Goal: Entertainment & Leisure: Browse casually

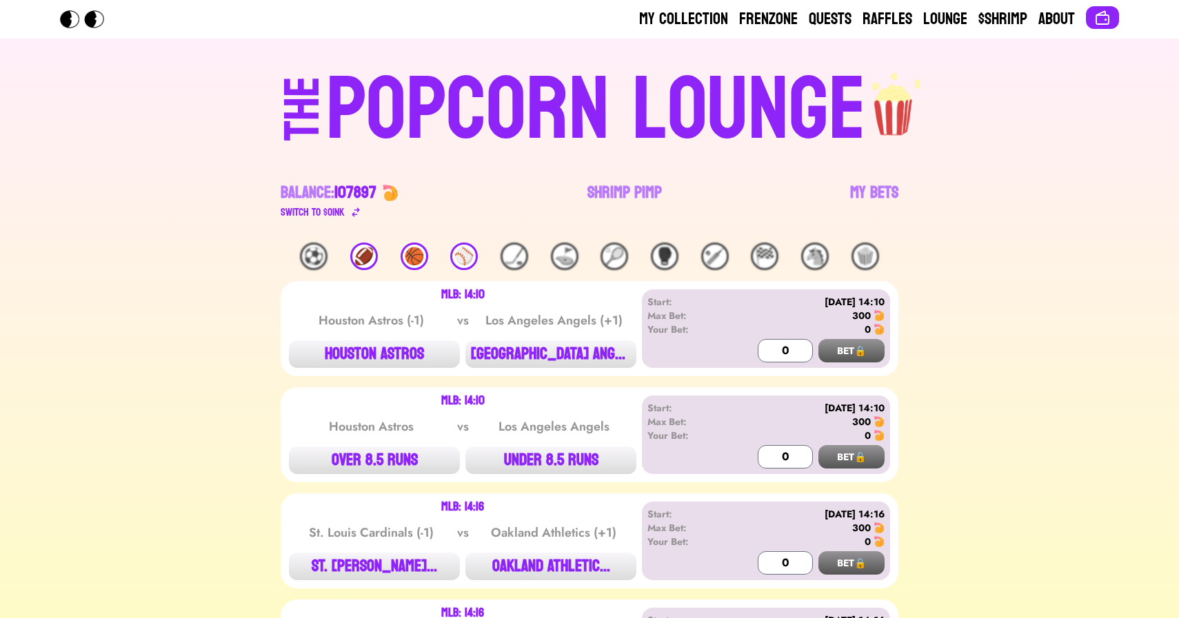
click at [631, 202] on link "Shrimp Pimp" at bounding box center [624, 201] width 74 height 39
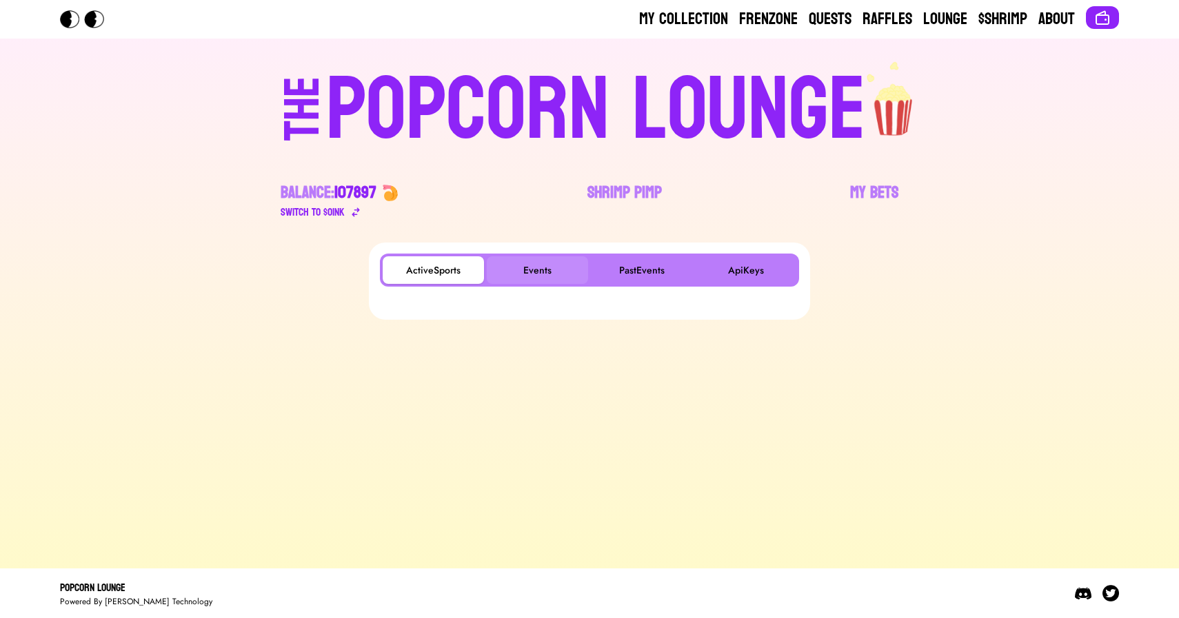
click at [543, 272] on button "Events" at bounding box center [537, 270] width 101 height 28
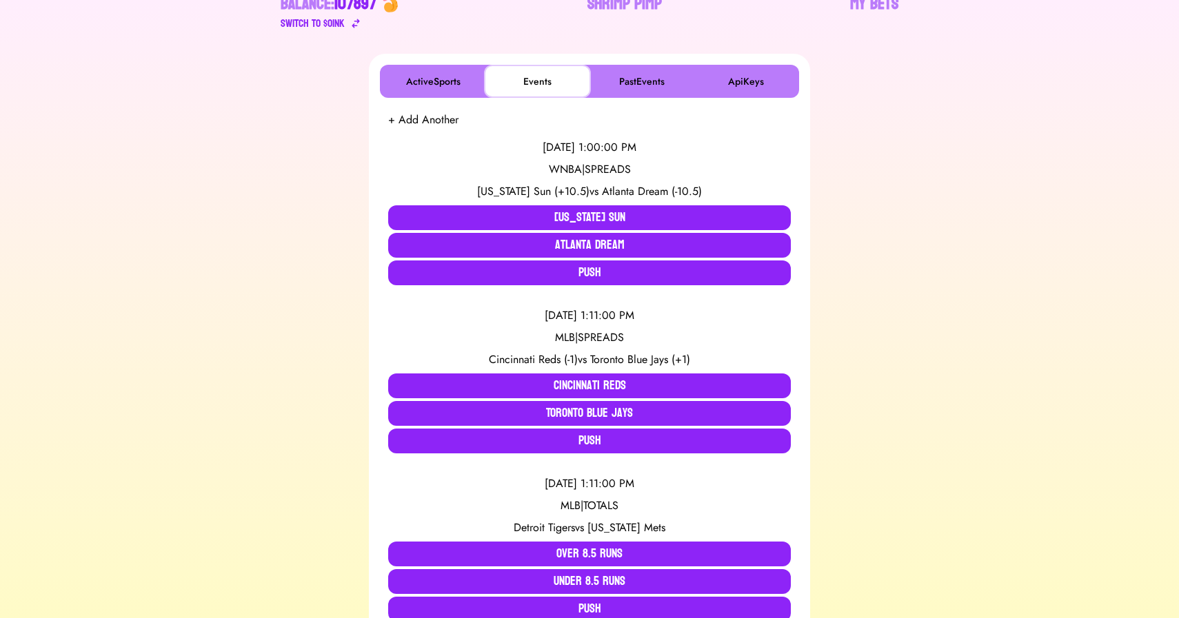
scroll to position [196, 0]
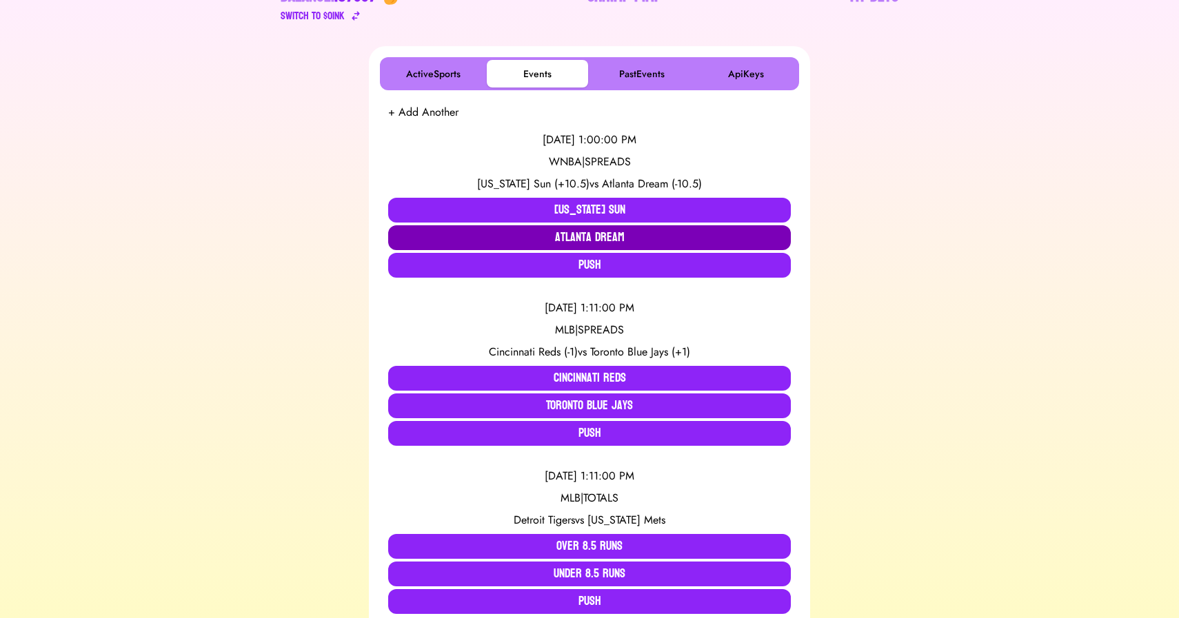
click at [489, 233] on button "Atlanta Dream" at bounding box center [589, 237] width 403 height 25
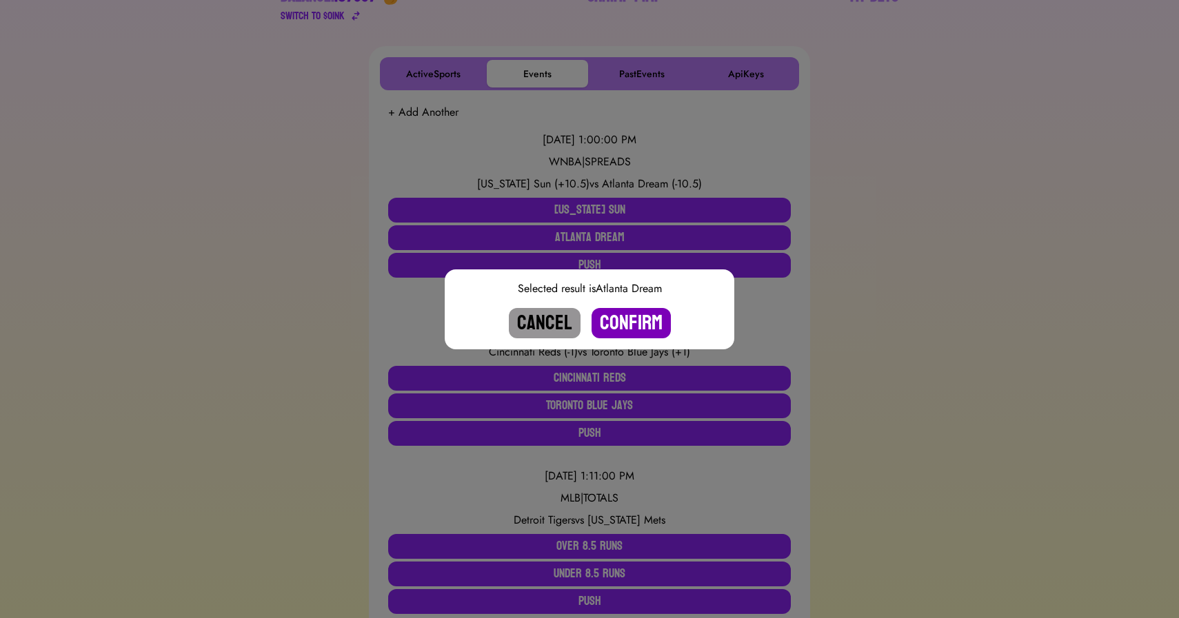
click at [626, 321] on button "Confirm" at bounding box center [630, 323] width 79 height 30
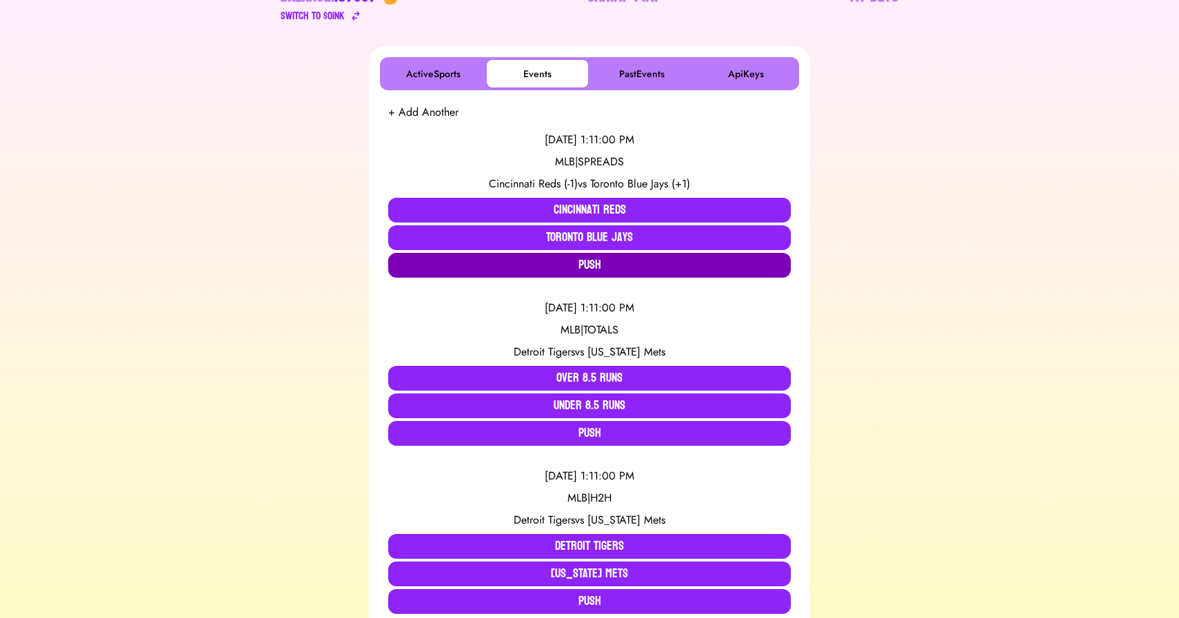
click at [543, 256] on button "Push" at bounding box center [589, 265] width 403 height 25
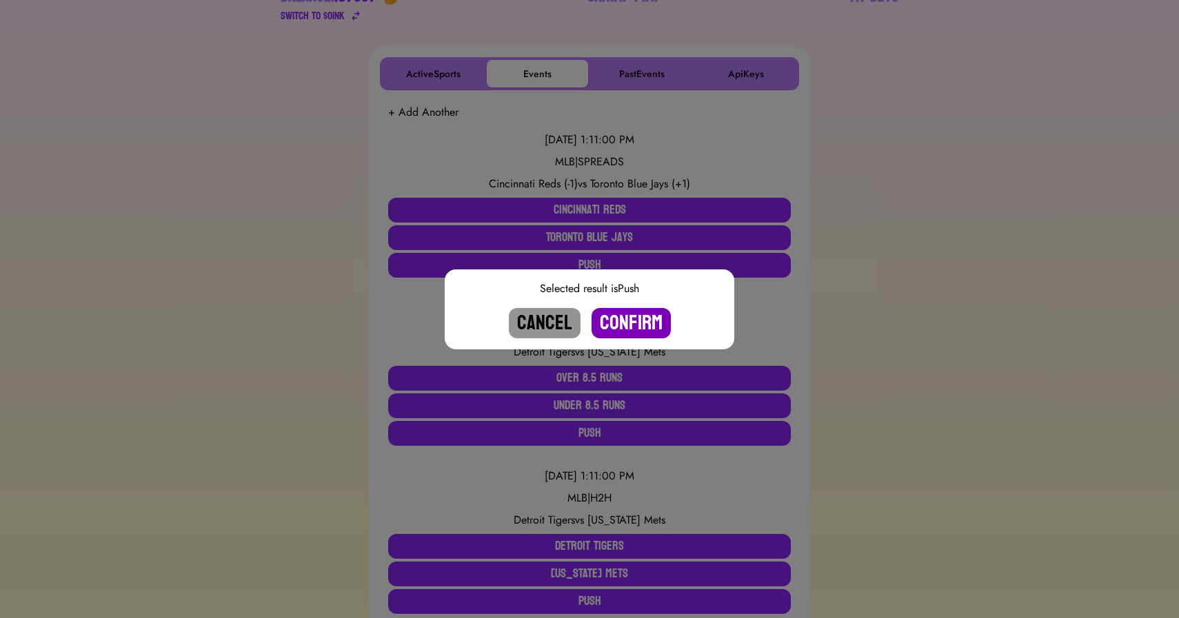
click at [636, 327] on button "Confirm" at bounding box center [630, 323] width 79 height 30
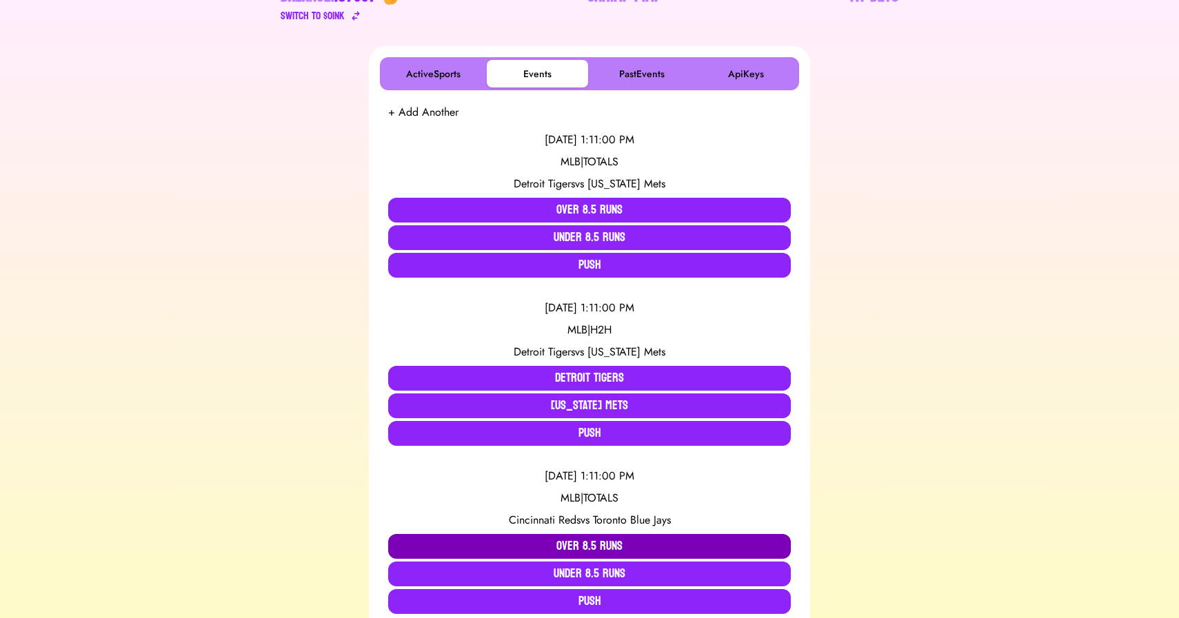
click at [578, 544] on button "Over 8.5 Runs" at bounding box center [589, 546] width 403 height 25
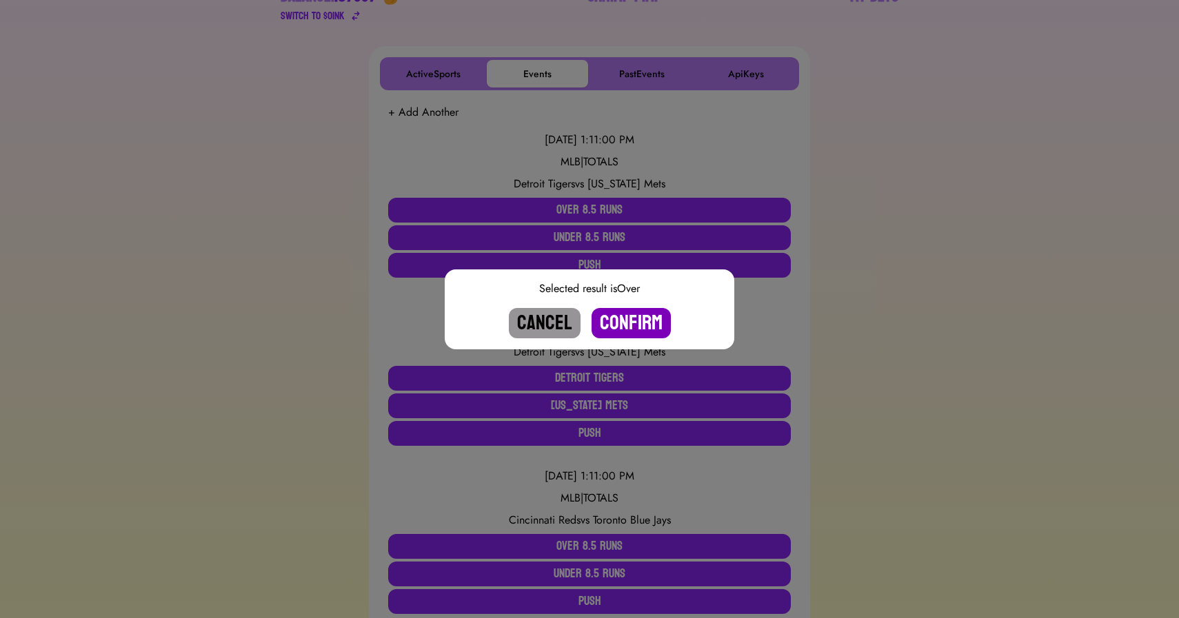
click at [624, 327] on button "Confirm" at bounding box center [630, 323] width 79 height 30
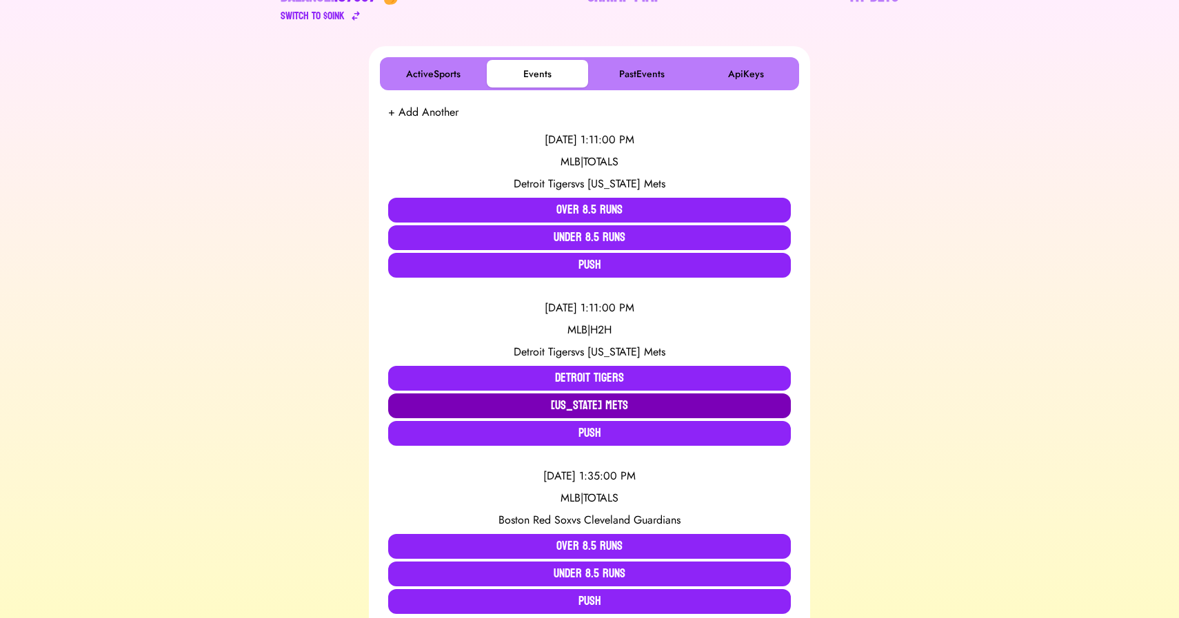
click at [573, 405] on button "[US_STATE] Mets" at bounding box center [589, 406] width 403 height 25
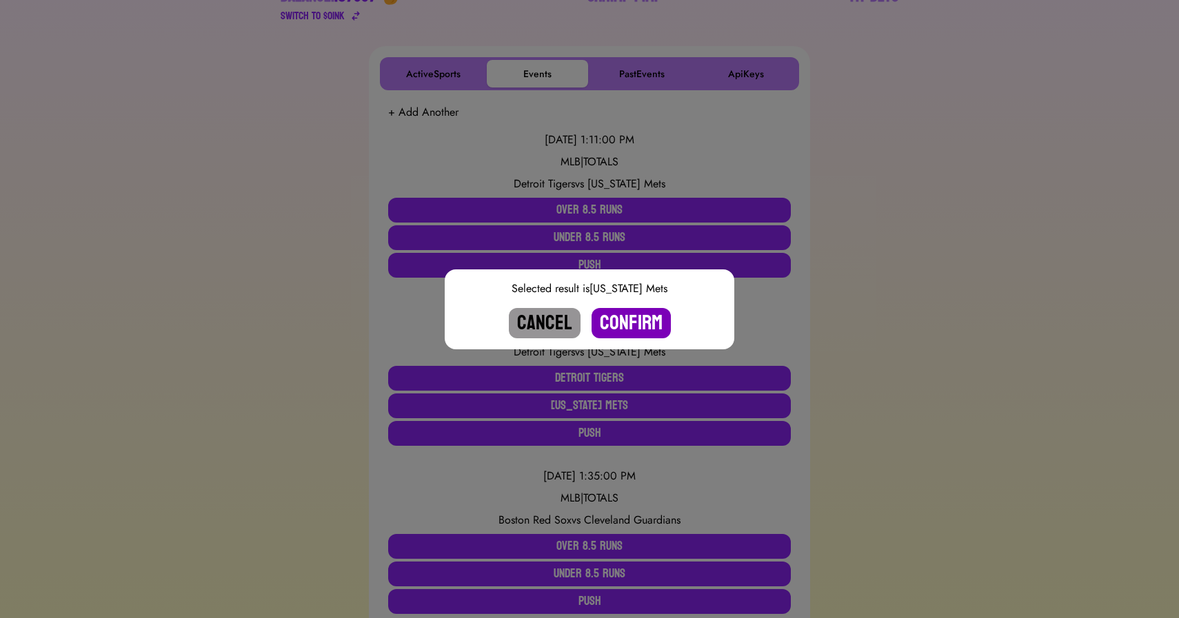
click at [620, 323] on button "Confirm" at bounding box center [630, 323] width 79 height 30
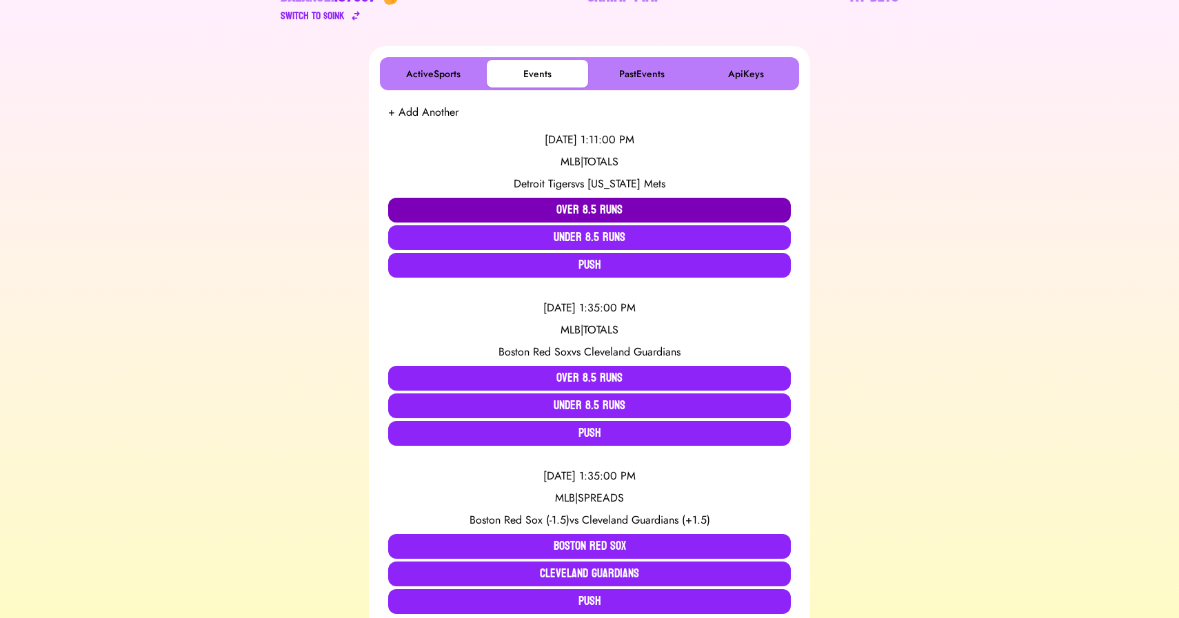
click at [590, 214] on button "Over 8.5 Runs" at bounding box center [589, 210] width 403 height 25
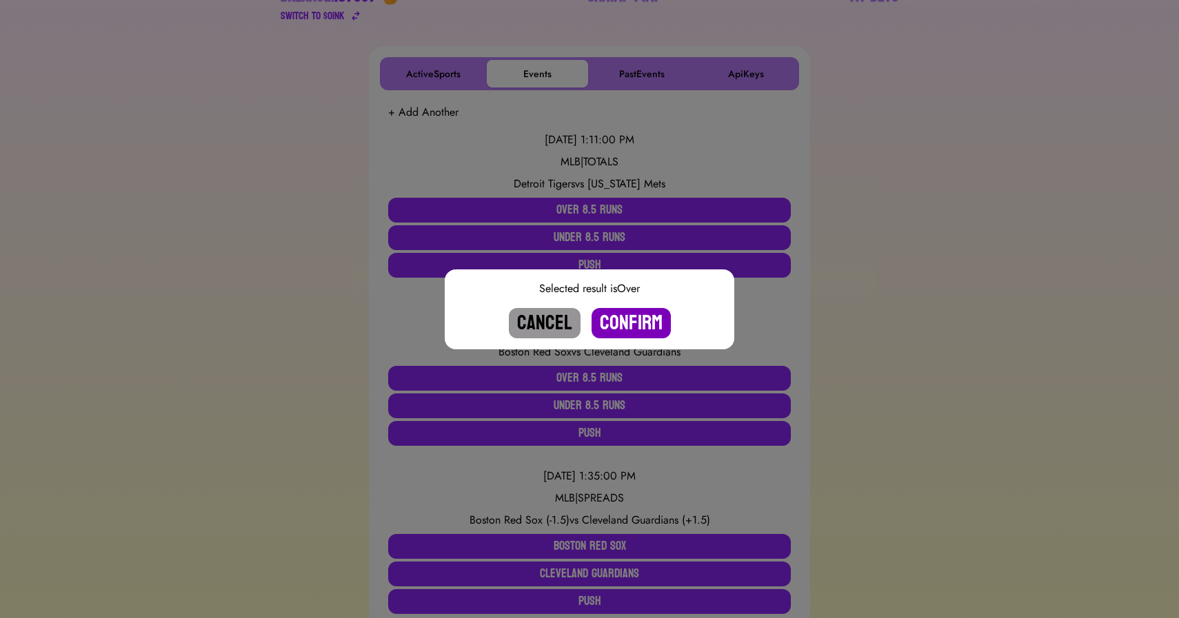
click at [629, 320] on button "Confirm" at bounding box center [630, 323] width 79 height 30
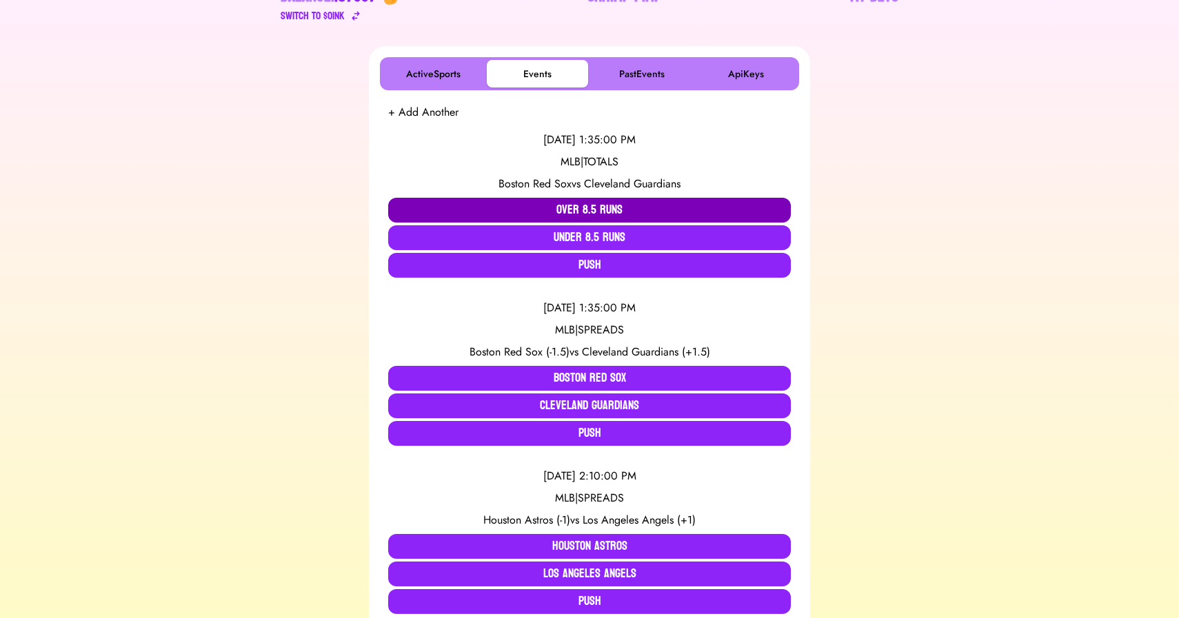
click at [533, 211] on button "Over 8.5 Runs" at bounding box center [589, 210] width 403 height 25
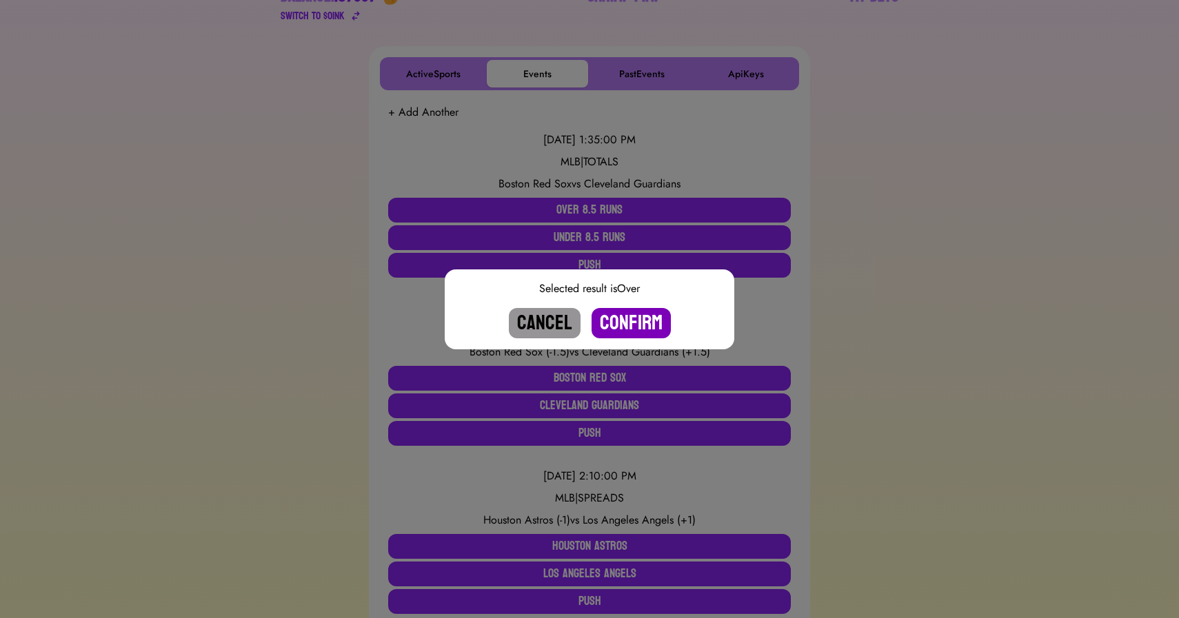
click at [634, 327] on button "Confirm" at bounding box center [630, 323] width 79 height 30
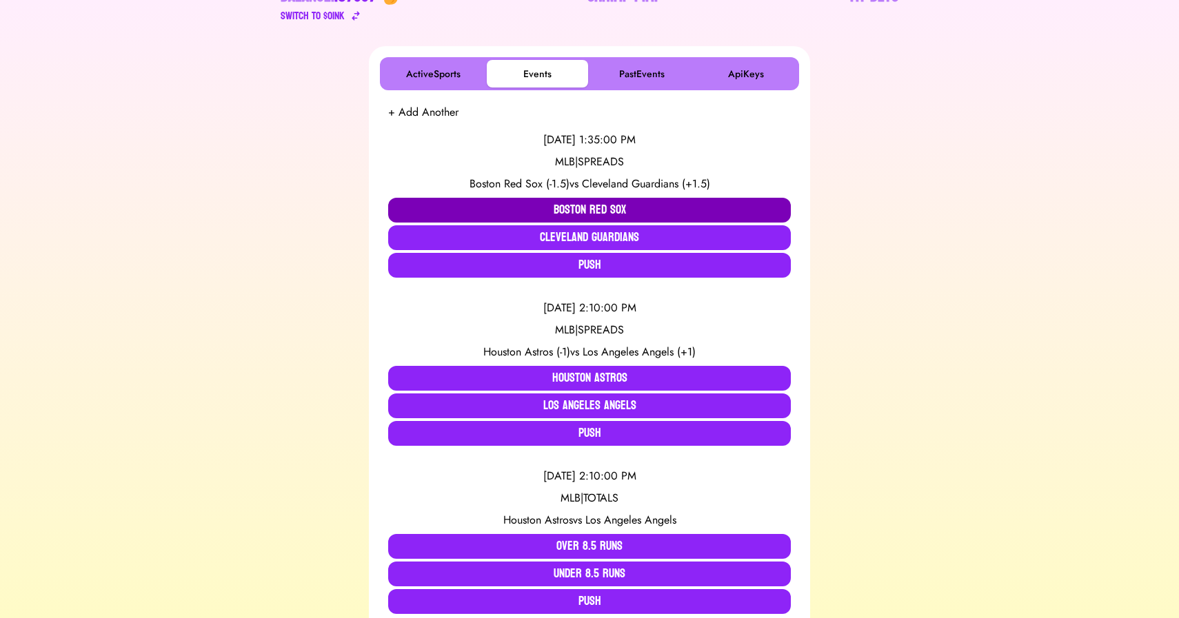
click at [573, 208] on button "Boston Red Sox" at bounding box center [589, 210] width 403 height 25
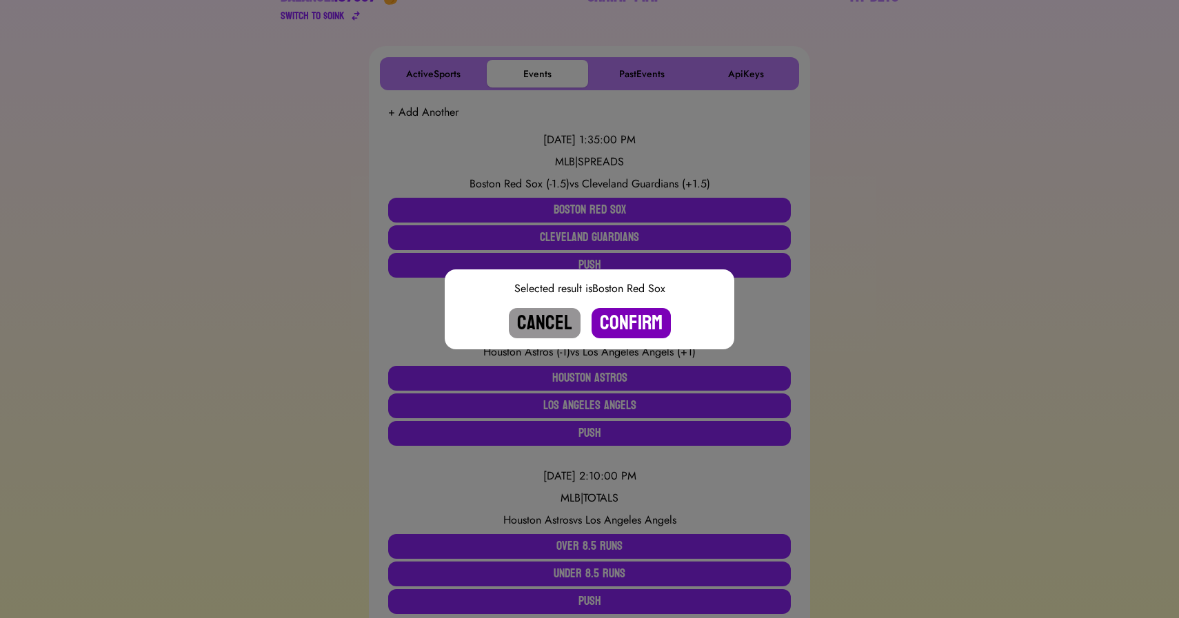
click at [621, 325] on button "Confirm" at bounding box center [630, 323] width 79 height 30
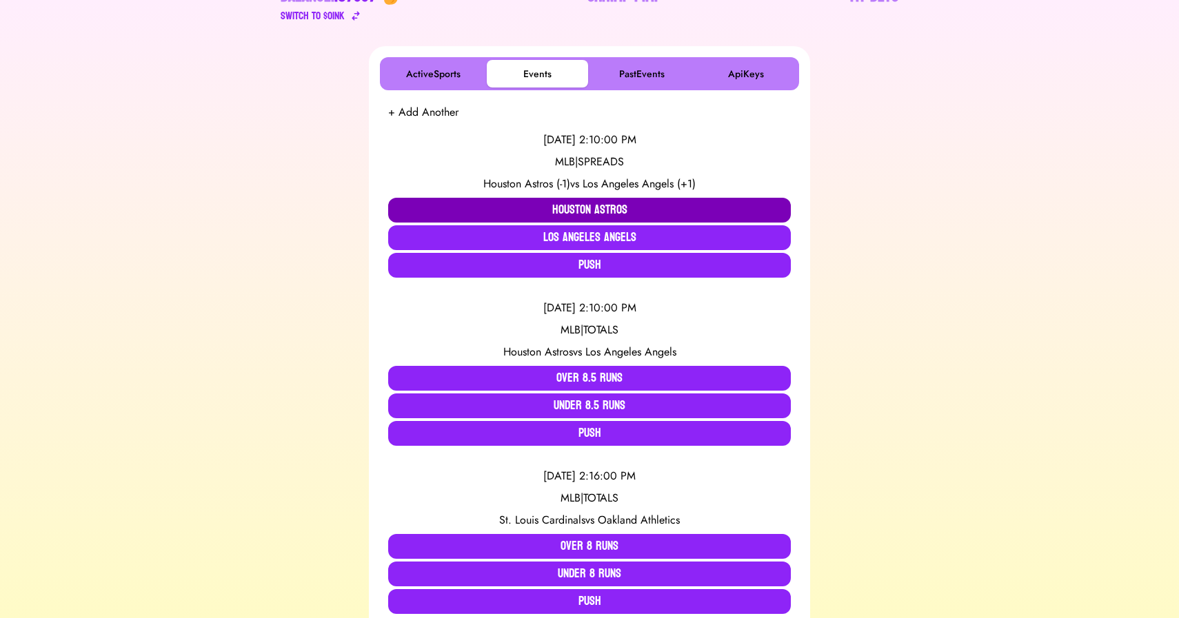
click at [505, 210] on button "Houston Astros" at bounding box center [589, 210] width 403 height 25
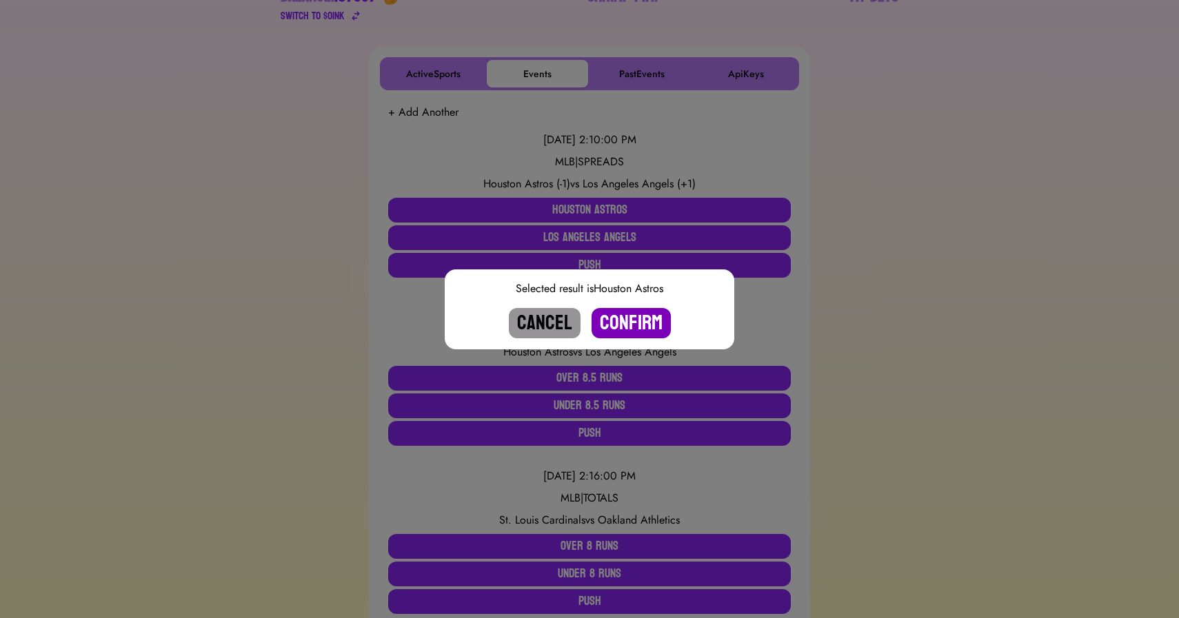
click at [637, 322] on button "Confirm" at bounding box center [630, 323] width 79 height 30
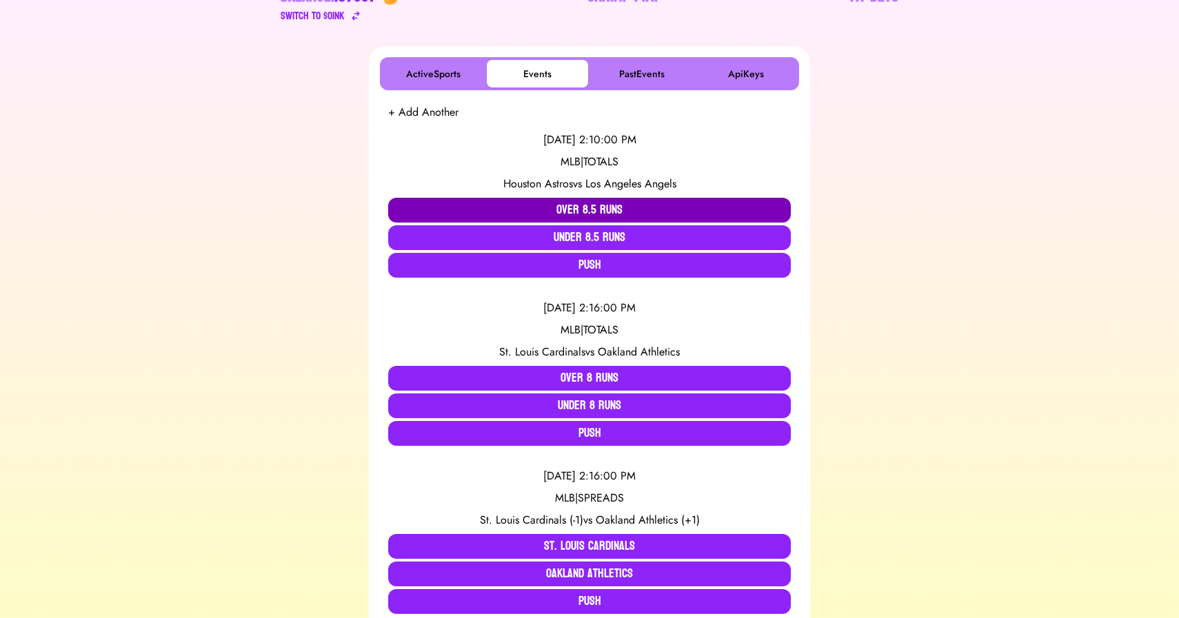
click at [589, 214] on button "Over 8.5 Runs" at bounding box center [589, 210] width 403 height 25
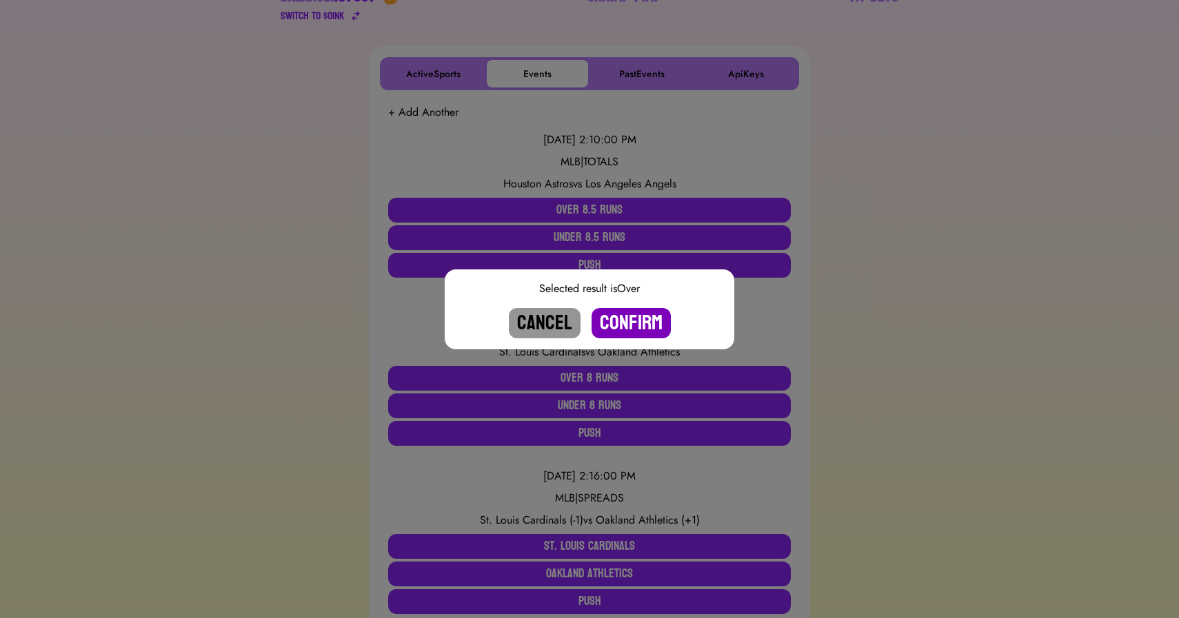
click at [634, 327] on button "Confirm" at bounding box center [630, 323] width 79 height 30
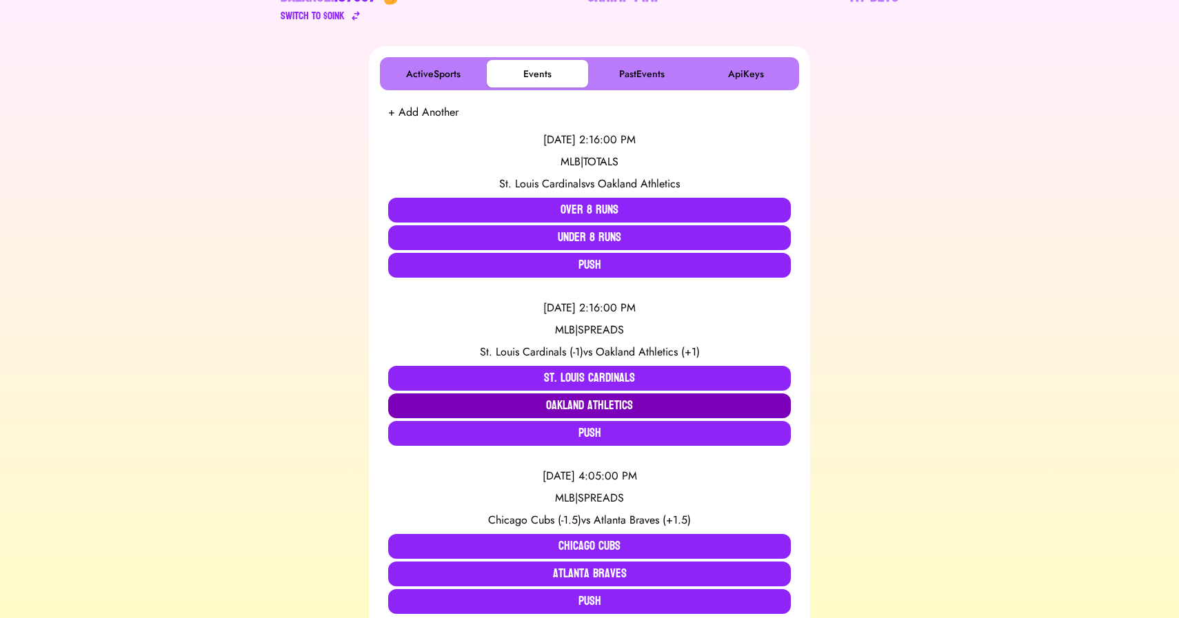
click at [571, 398] on button "Oakland Athletics" at bounding box center [589, 406] width 403 height 25
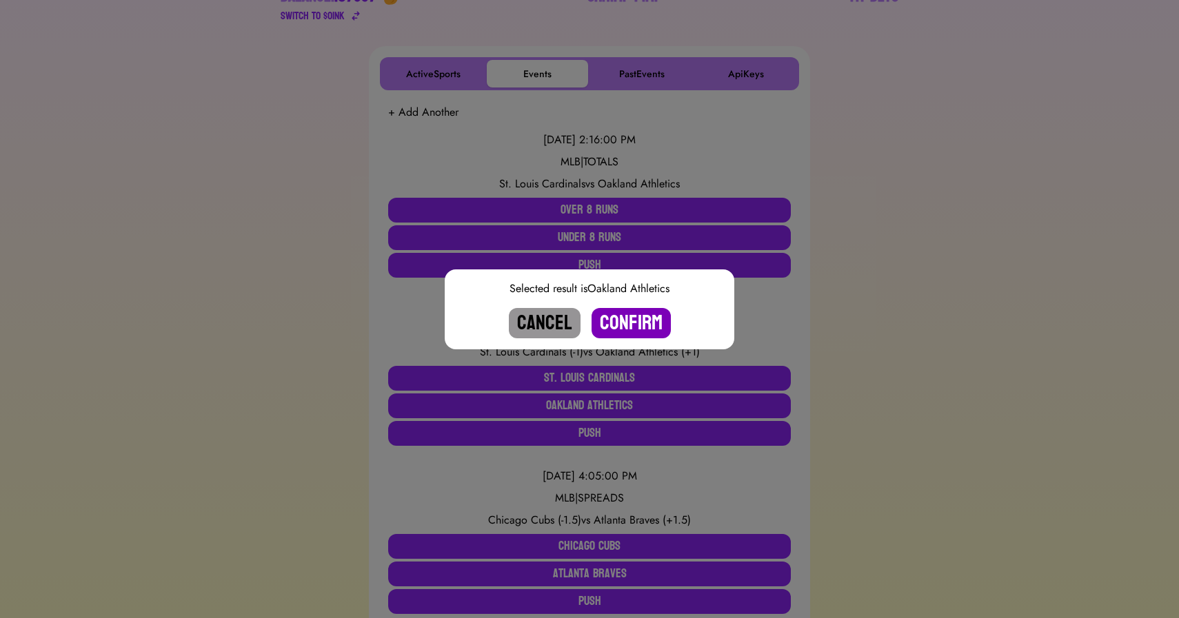
click at [638, 320] on button "Confirm" at bounding box center [630, 323] width 79 height 30
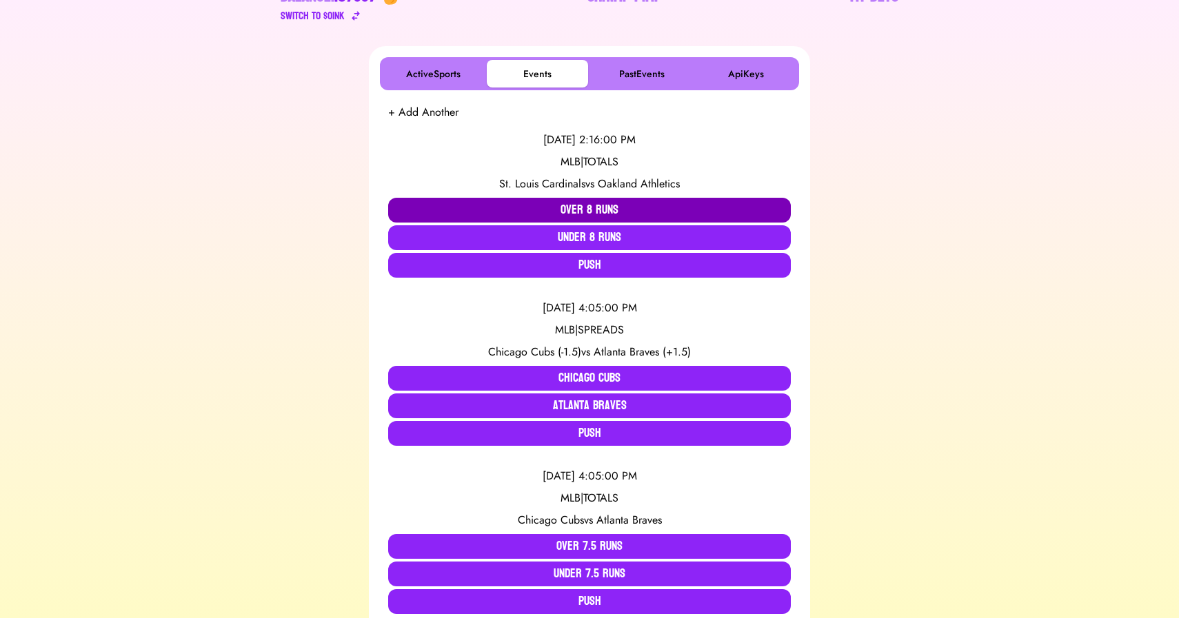
click at [557, 207] on button "Over 8 Runs" at bounding box center [589, 210] width 403 height 25
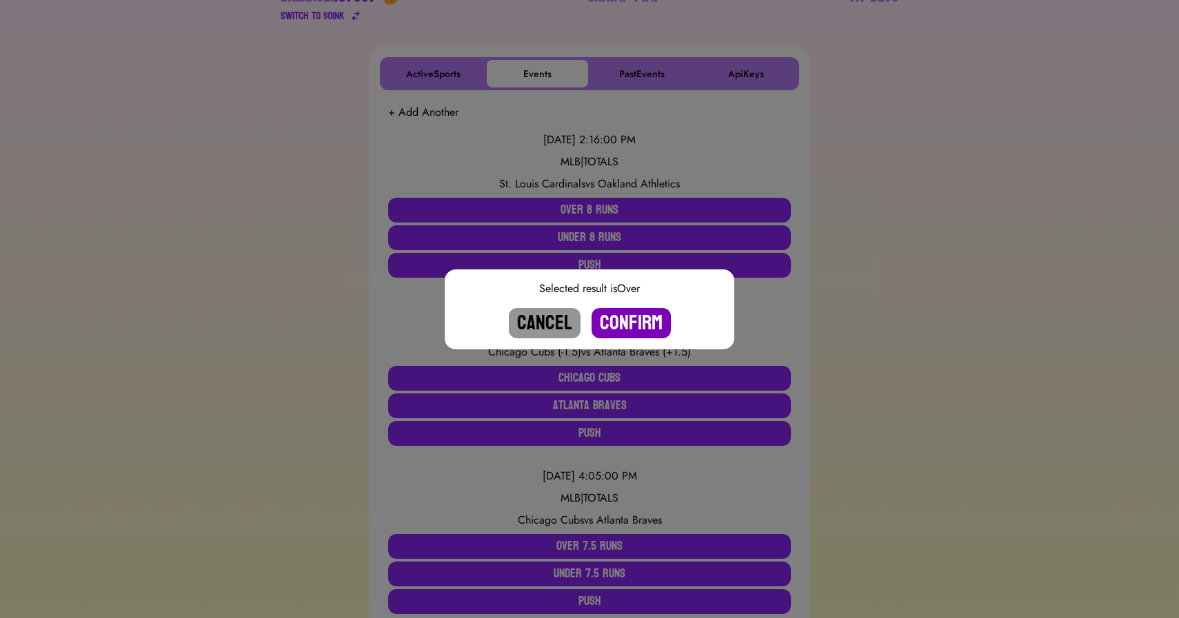
click at [626, 323] on button "Confirm" at bounding box center [630, 323] width 79 height 30
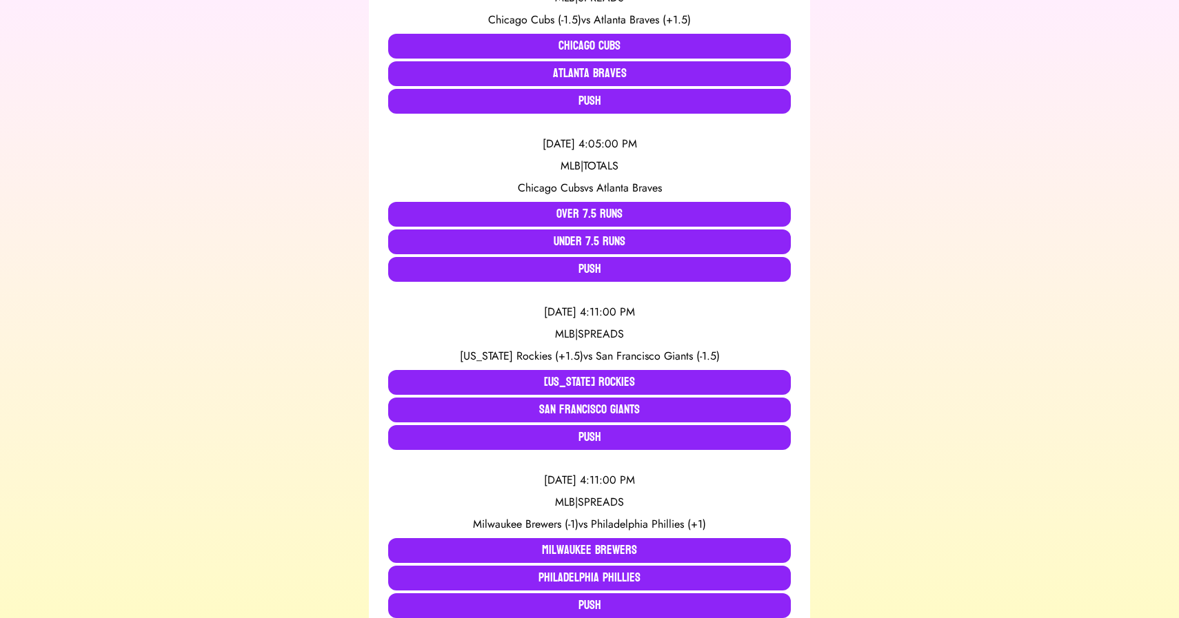
scroll to position [0, 0]
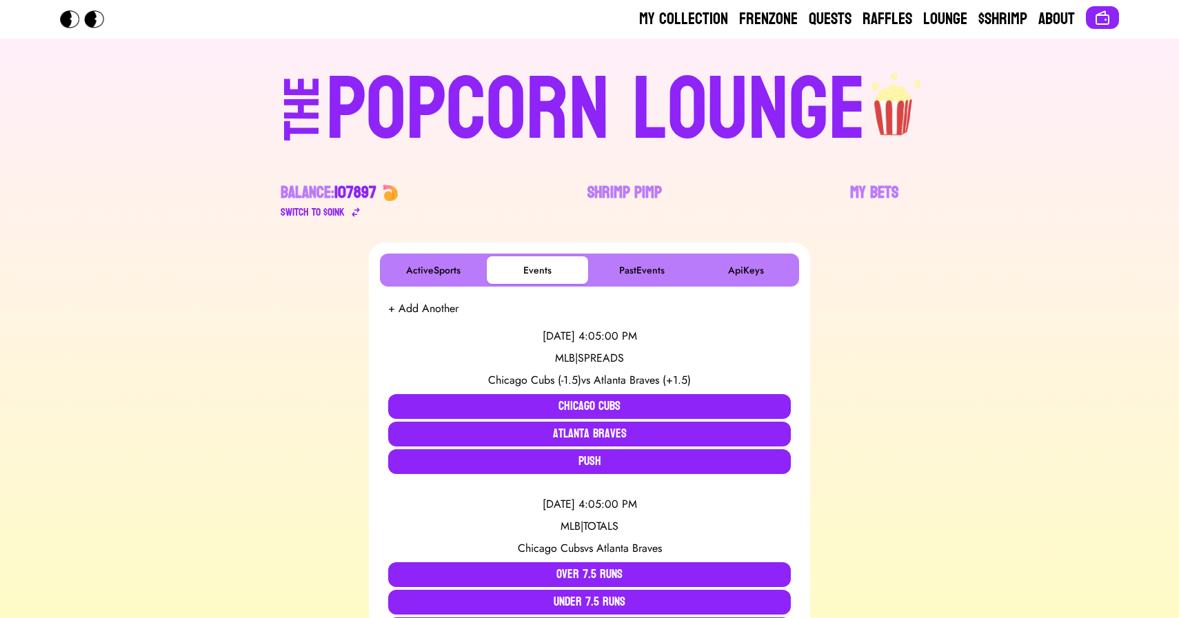
click at [527, 121] on div "POPCORN LOUNGE" at bounding box center [596, 110] width 540 height 88
